Goal: Check status: Check status

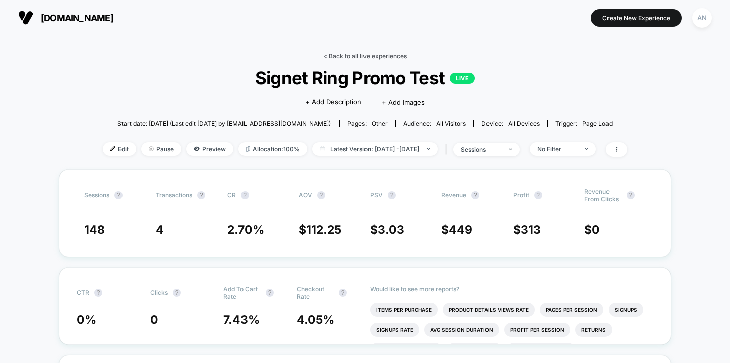
click at [378, 53] on link "< Back to all live experiences" at bounding box center [364, 56] width 83 height 8
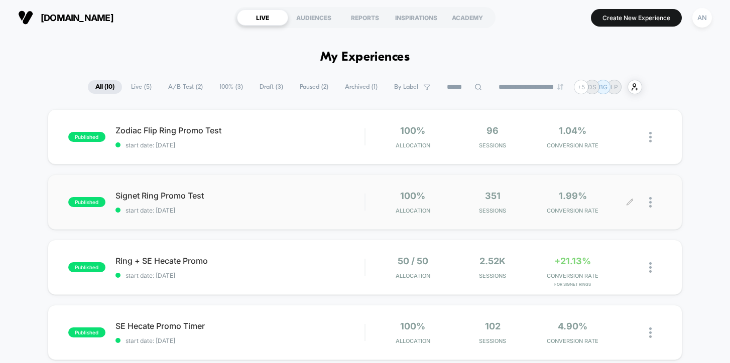
click at [568, 202] on div "1.99% CONVERSION RATE" at bounding box center [572, 203] width 75 height 24
click at [490, 268] on div "2.52k Sessions" at bounding box center [492, 268] width 75 height 24
